Goal: Transaction & Acquisition: Purchase product/service

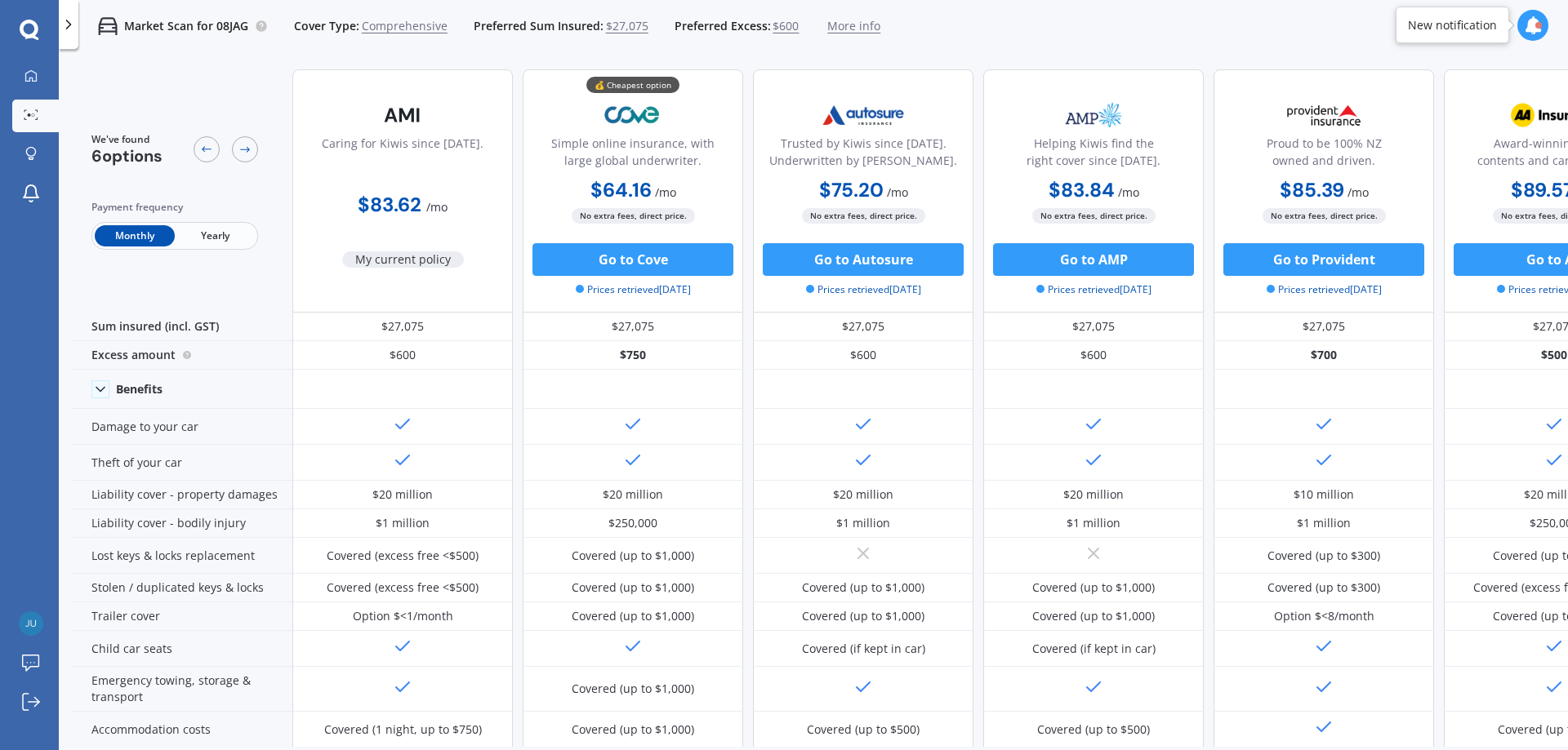
click at [680, 152] on div "Simple online insurance, with large global underwriter." at bounding box center [632, 155] width 193 height 41
click at [630, 116] on img at bounding box center [633, 114] width 108 height 41
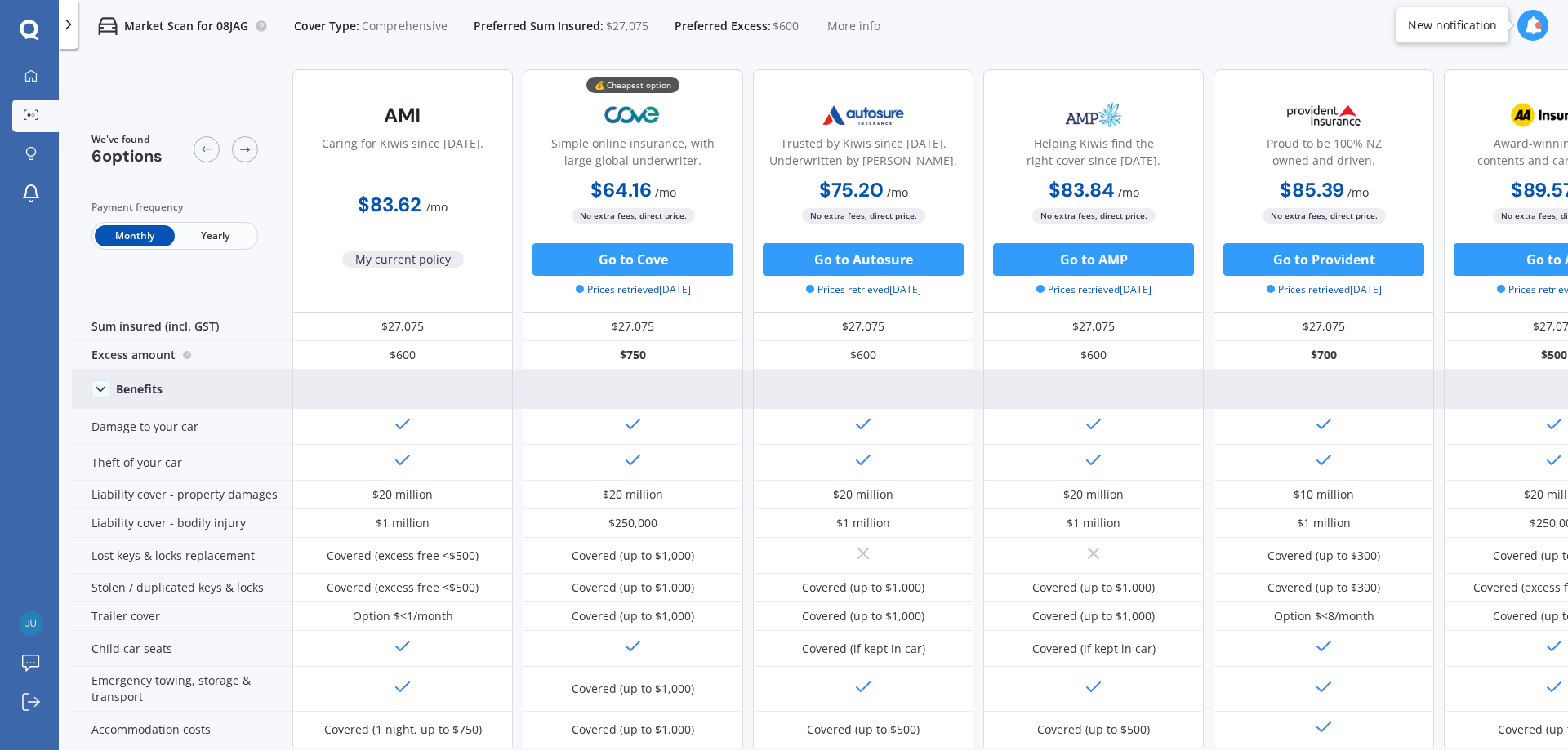
drag, startPoint x: 630, startPoint y: 260, endPoint x: 540, endPoint y: 379, distance: 149.2
click at [539, 379] on div at bounding box center [633, 389] width 220 height 39
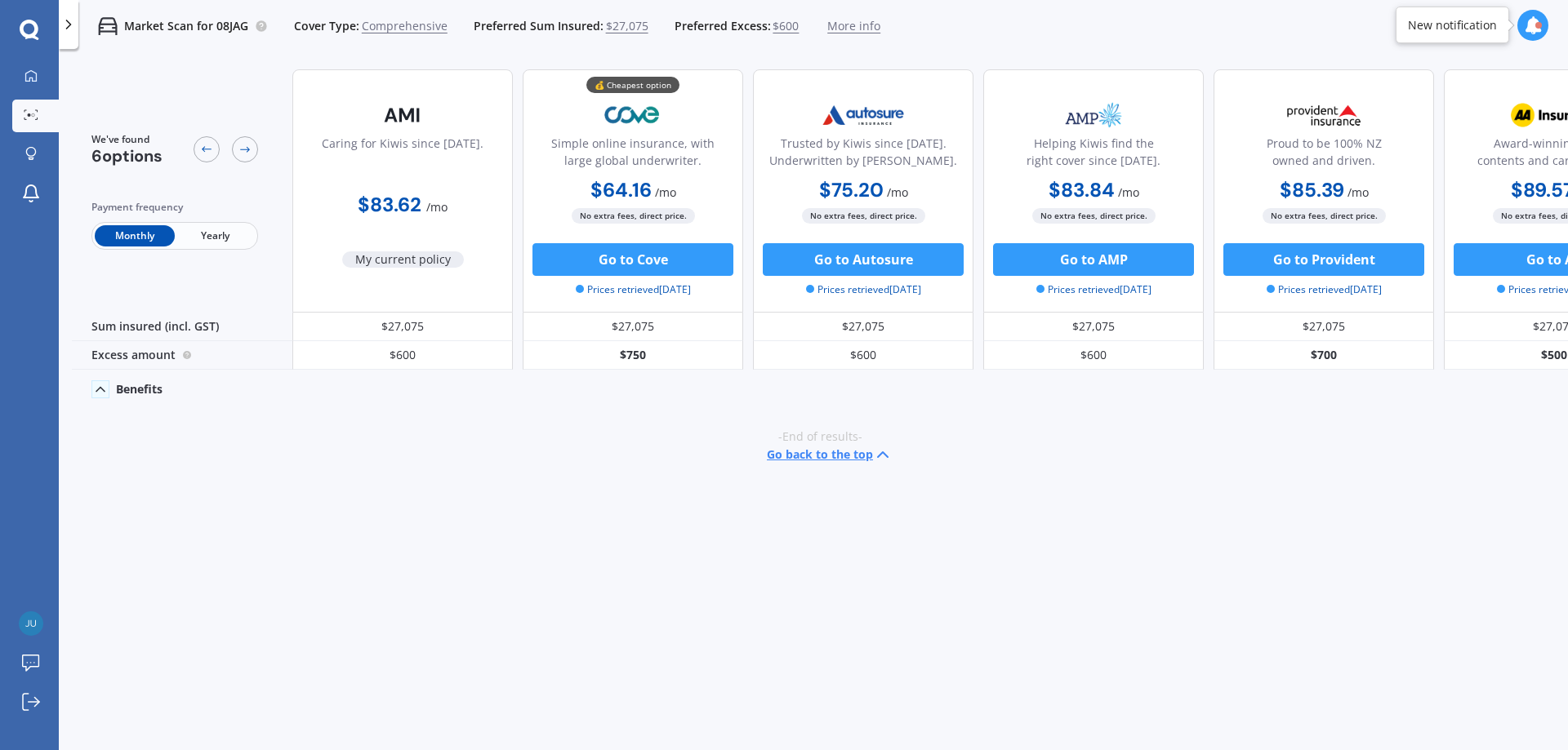
drag, startPoint x: 583, startPoint y: 261, endPoint x: 101, endPoint y: 388, distance: 498.5
click at [101, 388] on polyline at bounding box center [100, 390] width 8 height 4
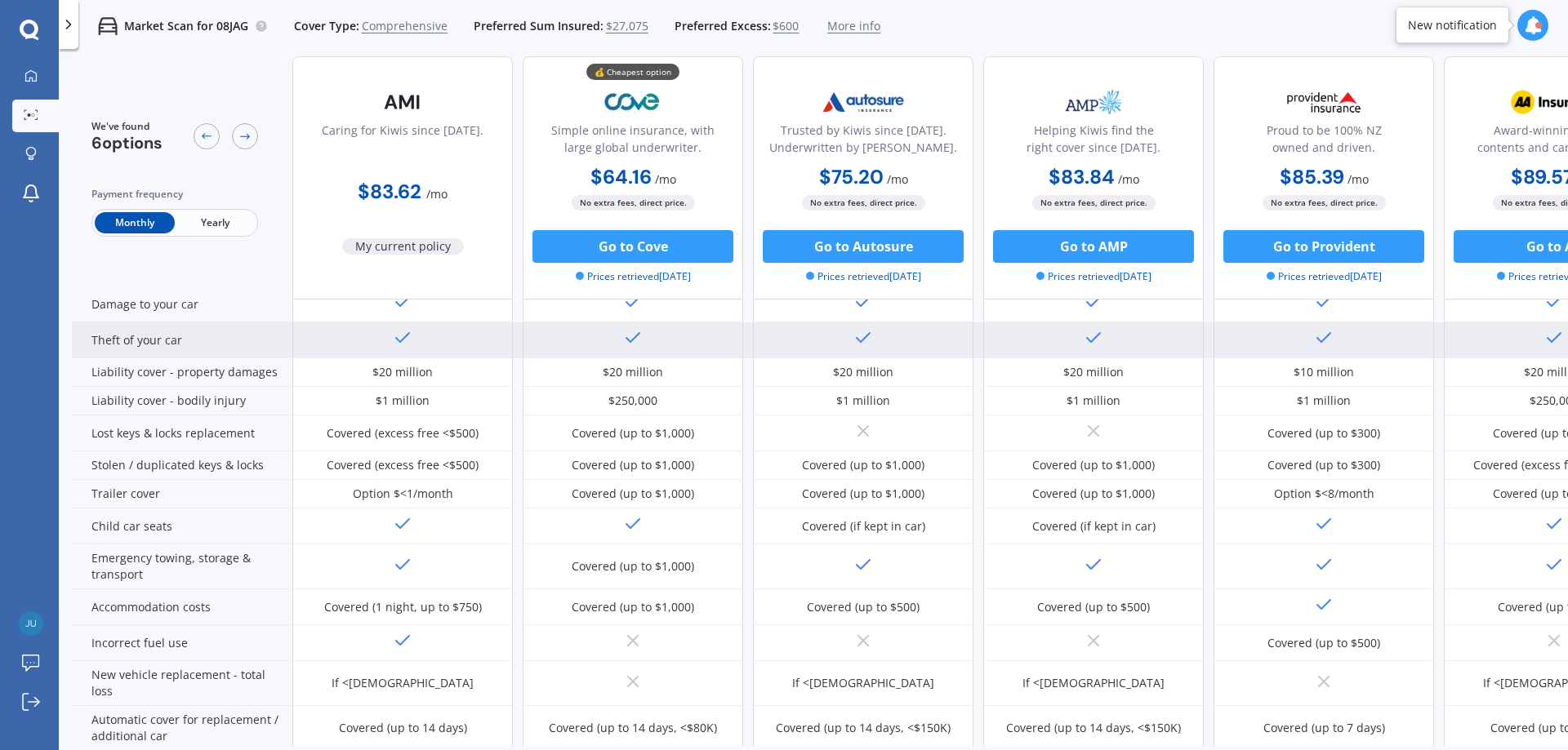
scroll to position [163, 0]
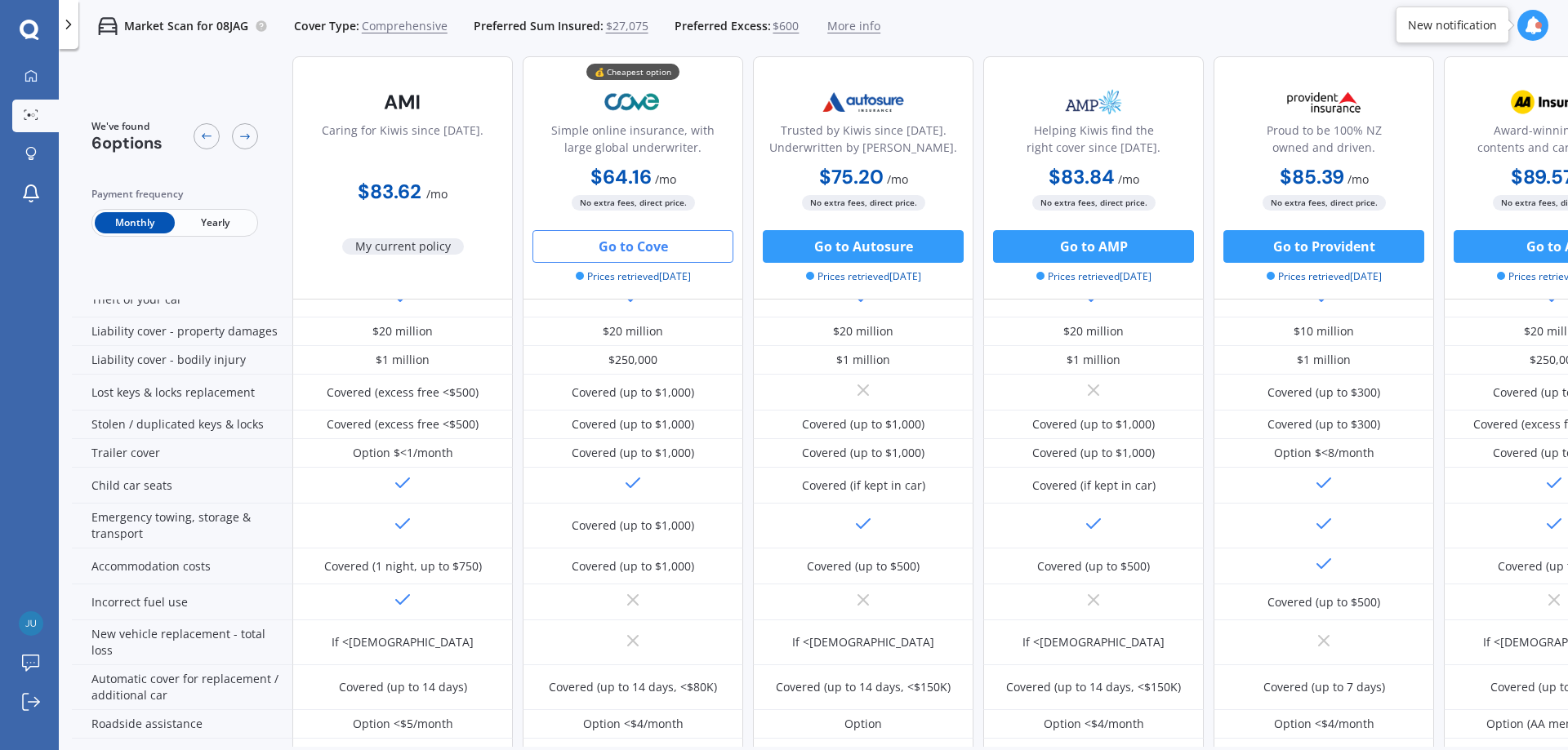
click at [638, 250] on button "Go to Cove" at bounding box center [632, 246] width 201 height 32
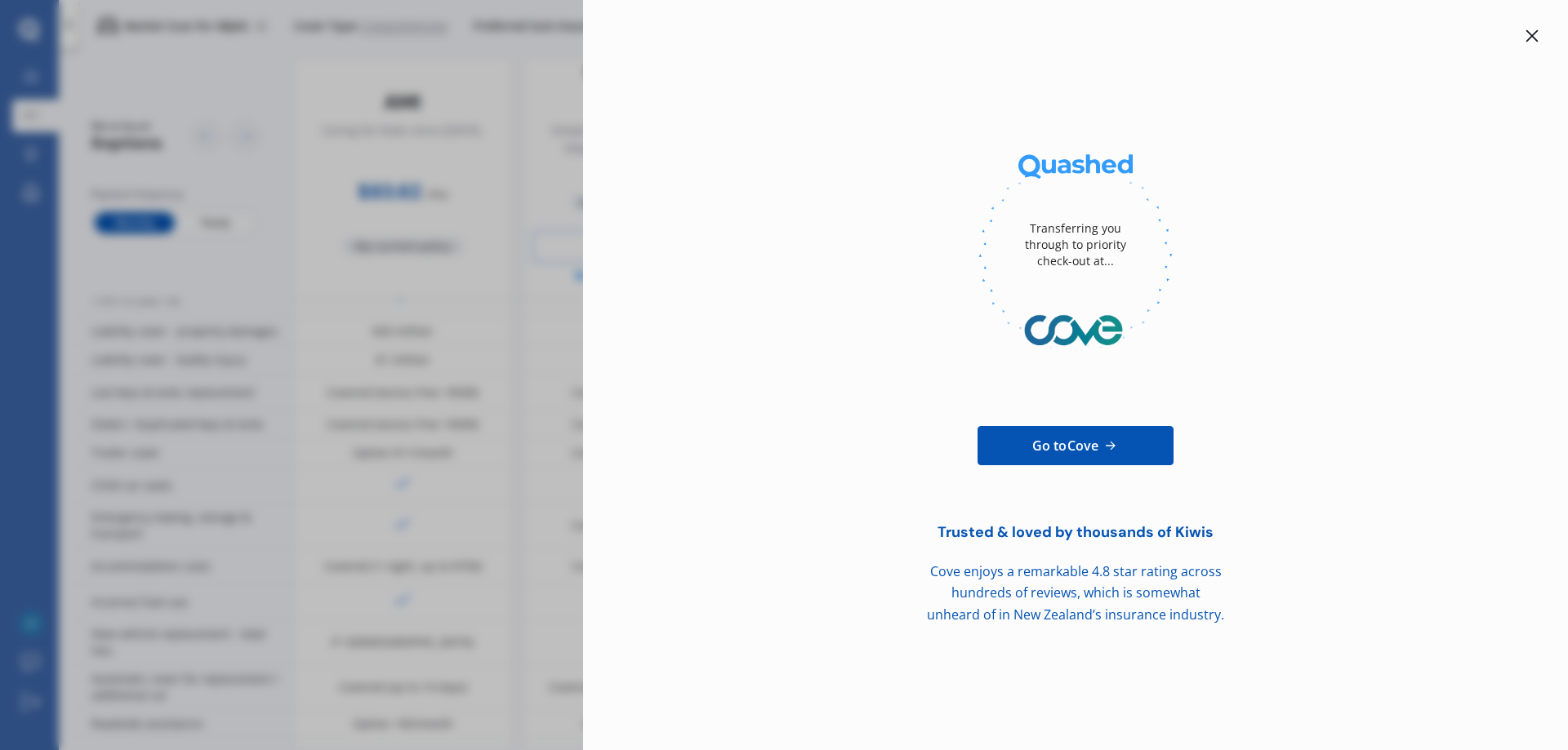
click at [849, 192] on div at bounding box center [1075, 255] width 932 height 224
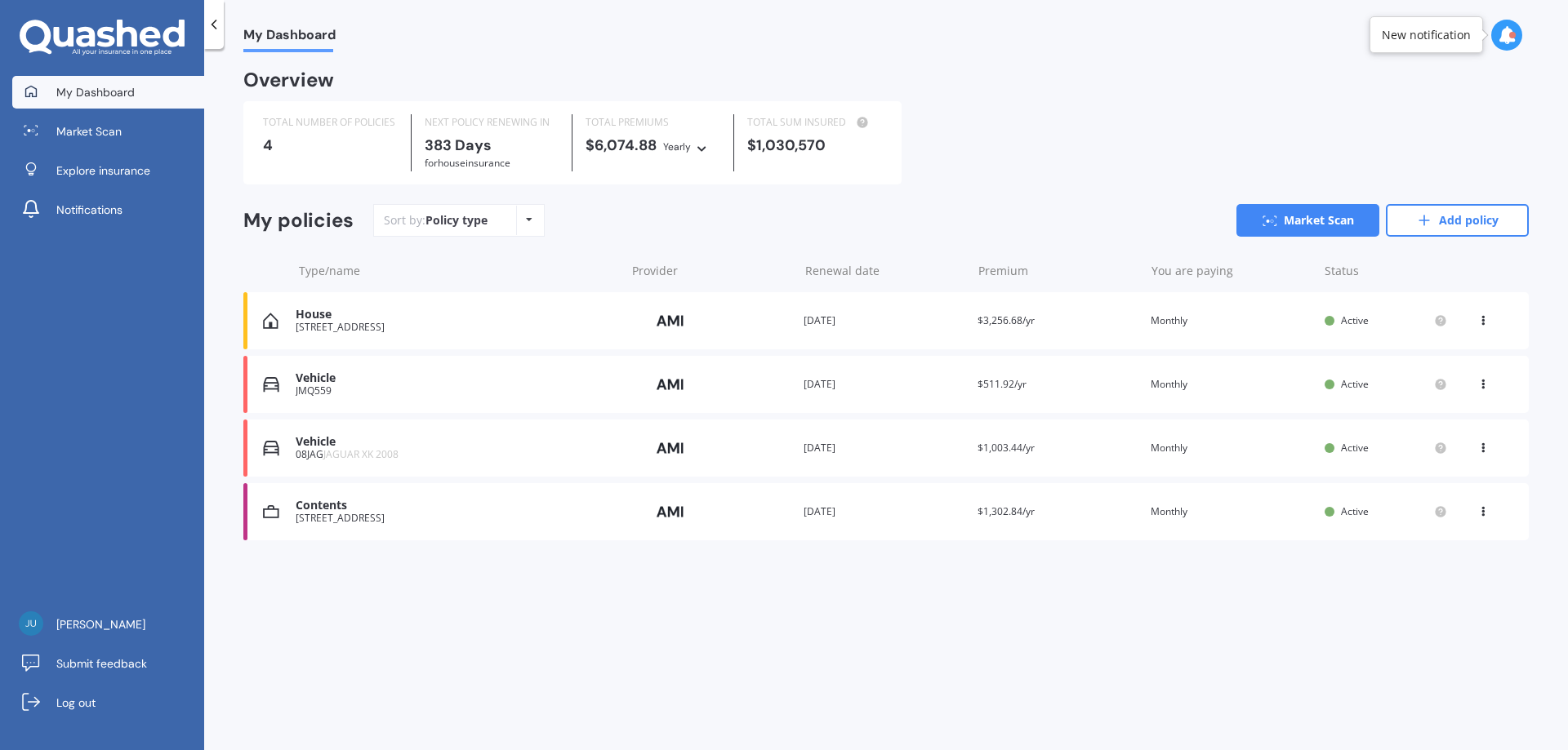
click at [312, 452] on div "08JAG JAGUAR XK 2008" at bounding box center [456, 455] width 321 height 12
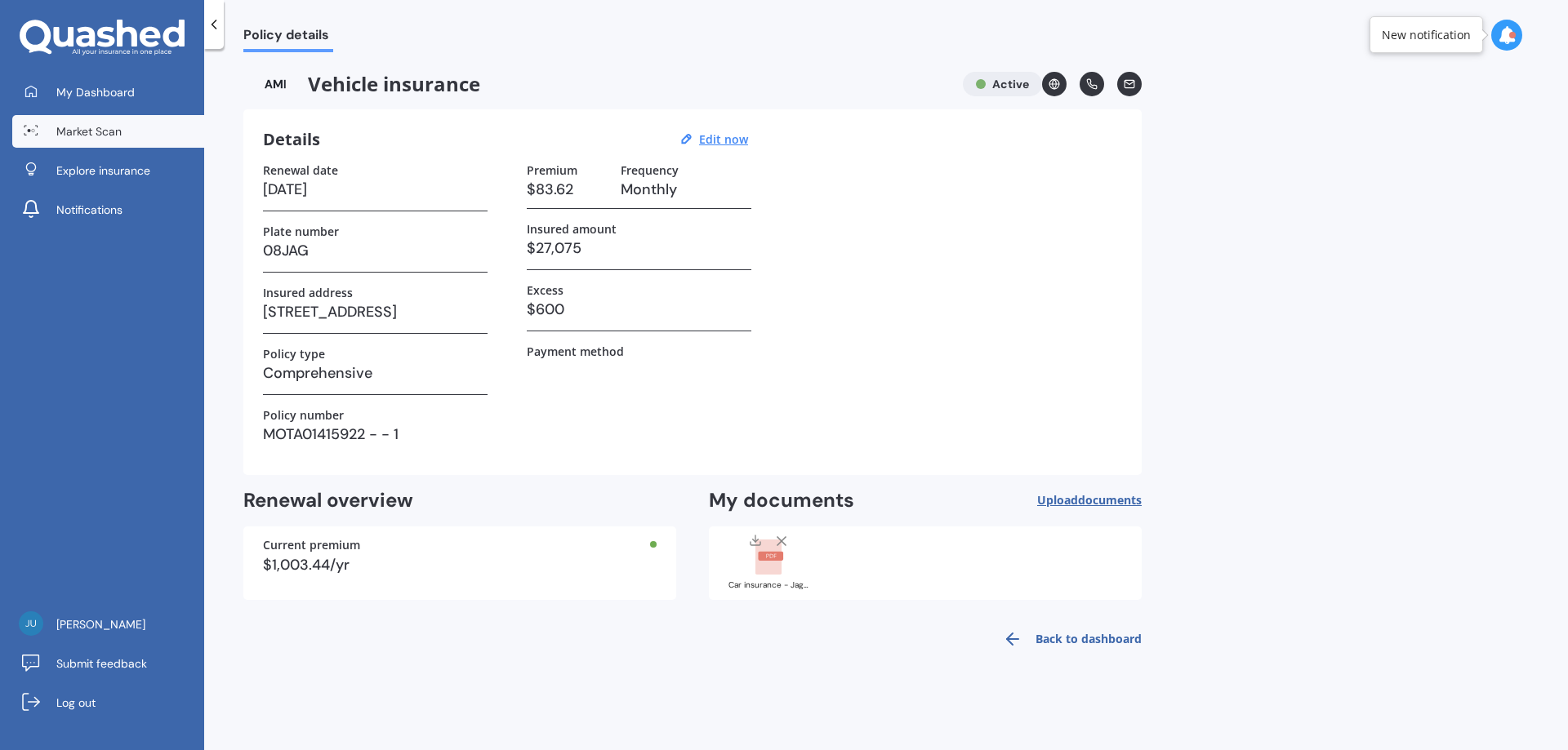
click at [108, 128] on span "Market Scan" at bounding box center [89, 132] width 65 height 17
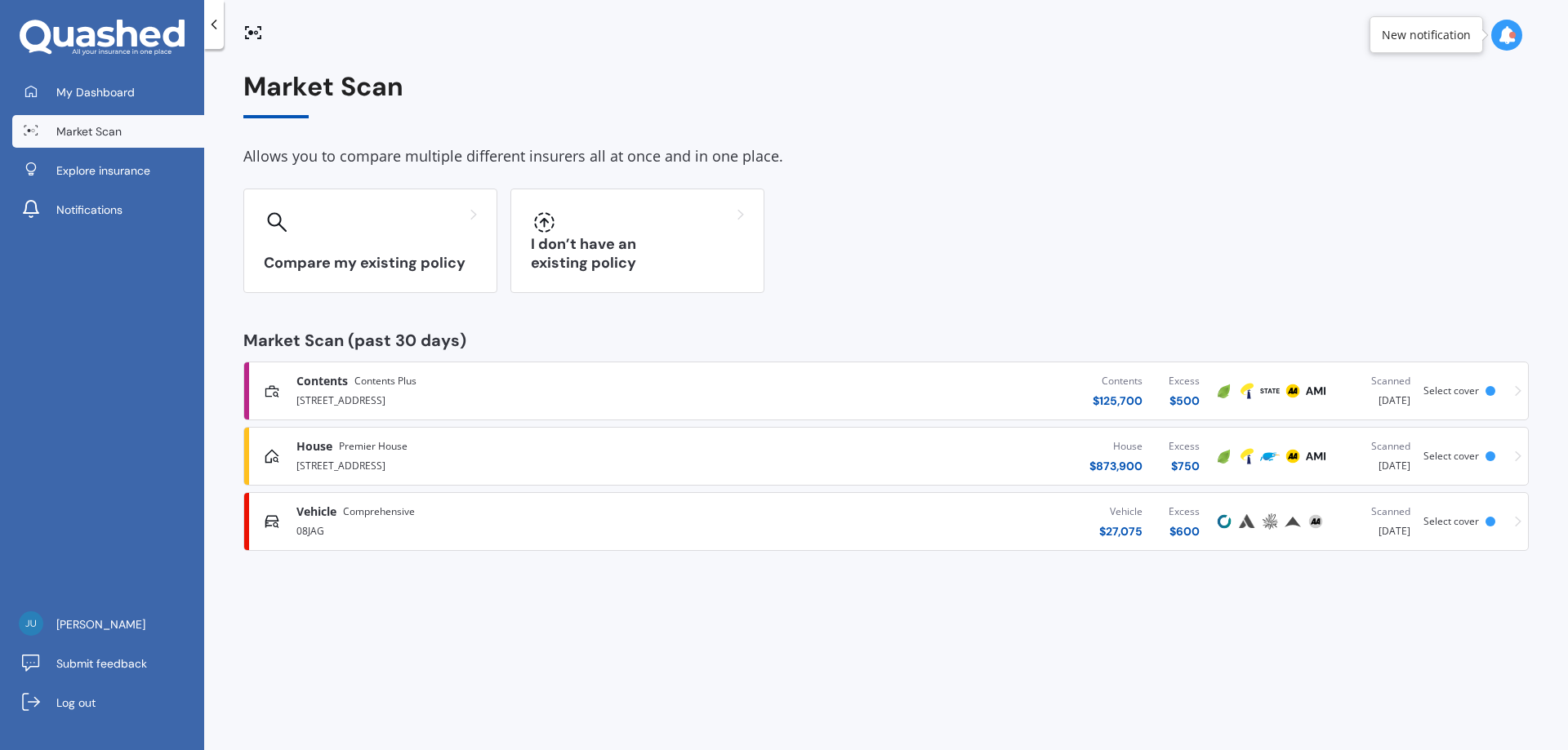
click at [333, 518] on span "Vehicle" at bounding box center [317, 512] width 40 height 17
